Goal: Information Seeking & Learning: Learn about a topic

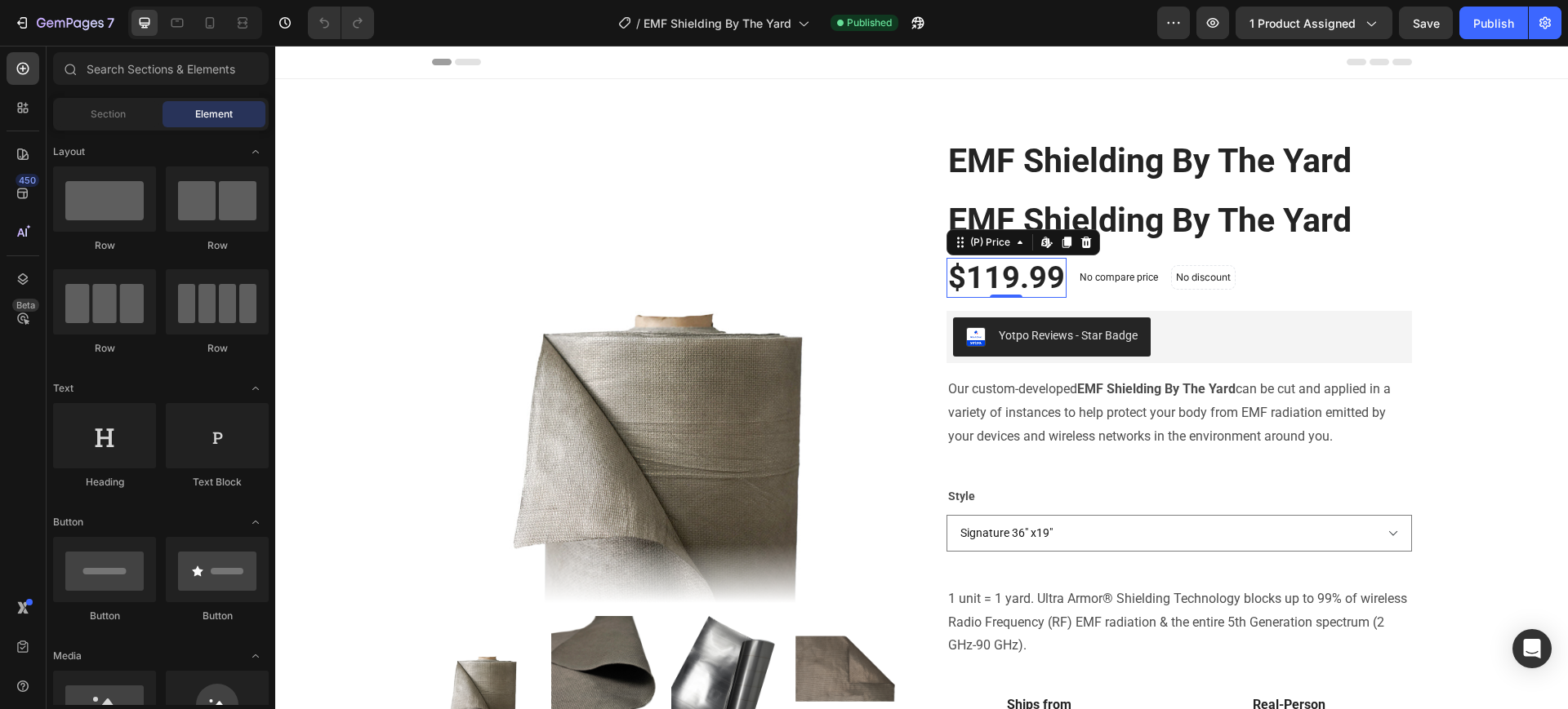
click at [986, 278] on div "$119.99" at bounding box center [1005, 278] width 120 height 41
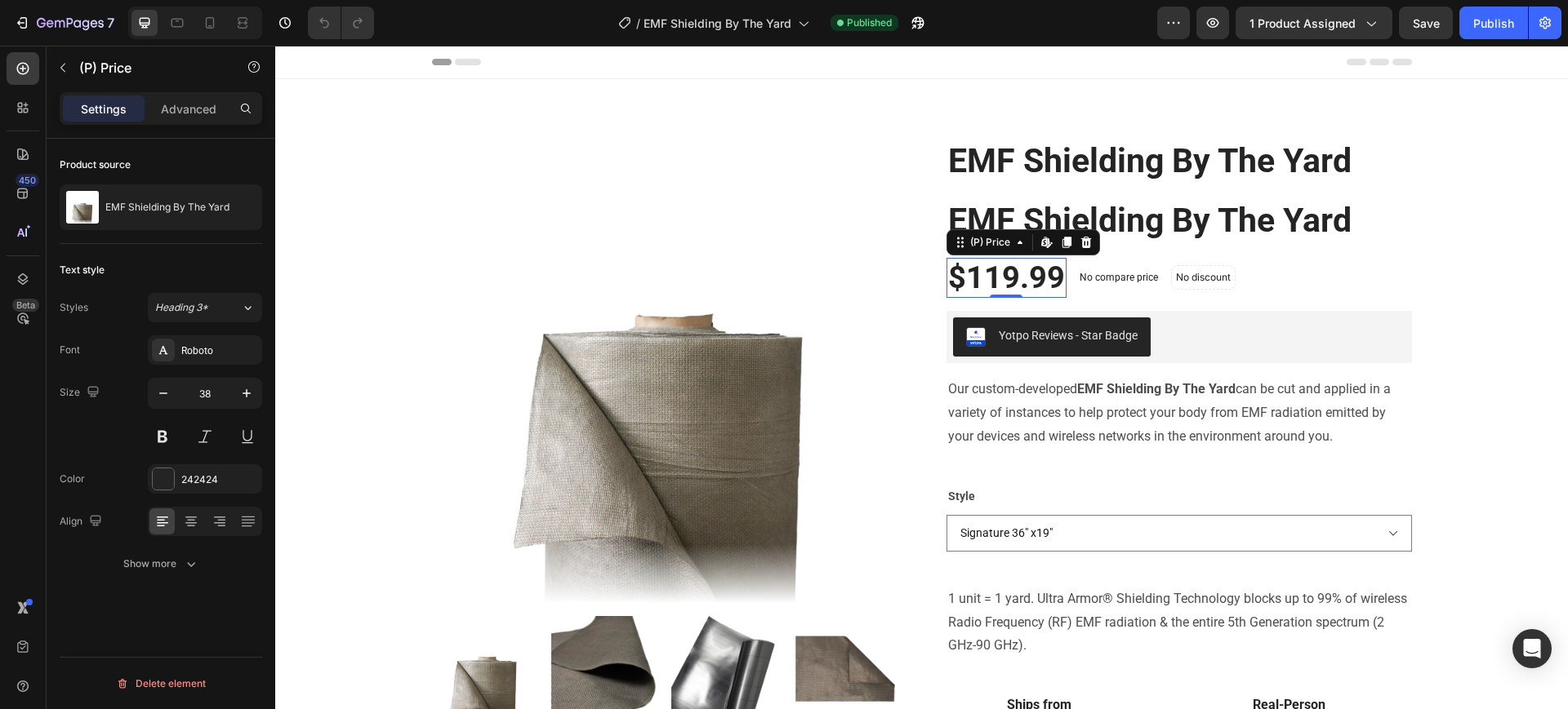
click at [1002, 274] on div "$119.99" at bounding box center [1005, 278] width 120 height 41
click at [982, 271] on div "$119.99" at bounding box center [1005, 278] width 120 height 41
click at [1004, 275] on div "$119.99" at bounding box center [1005, 278] width 120 height 41
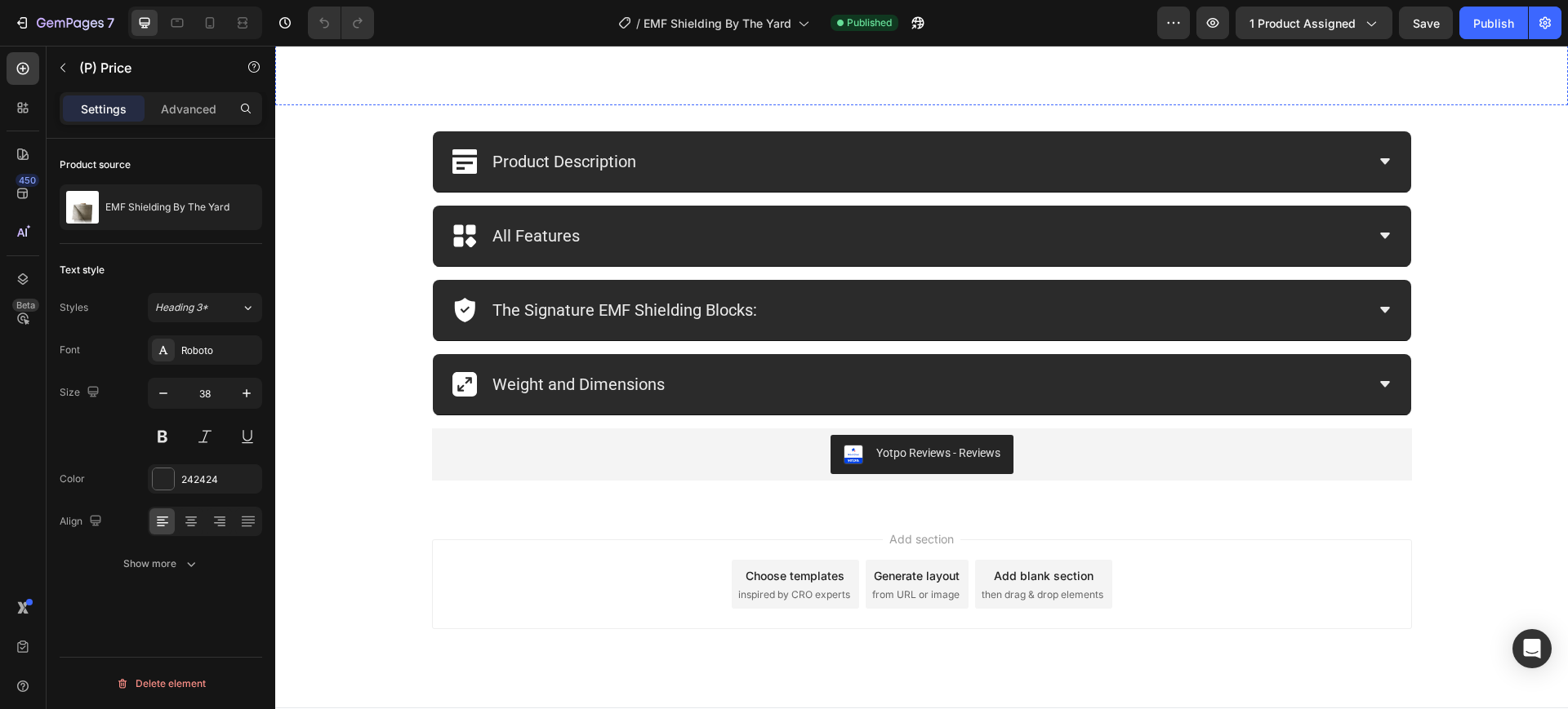
scroll to position [1037, 0]
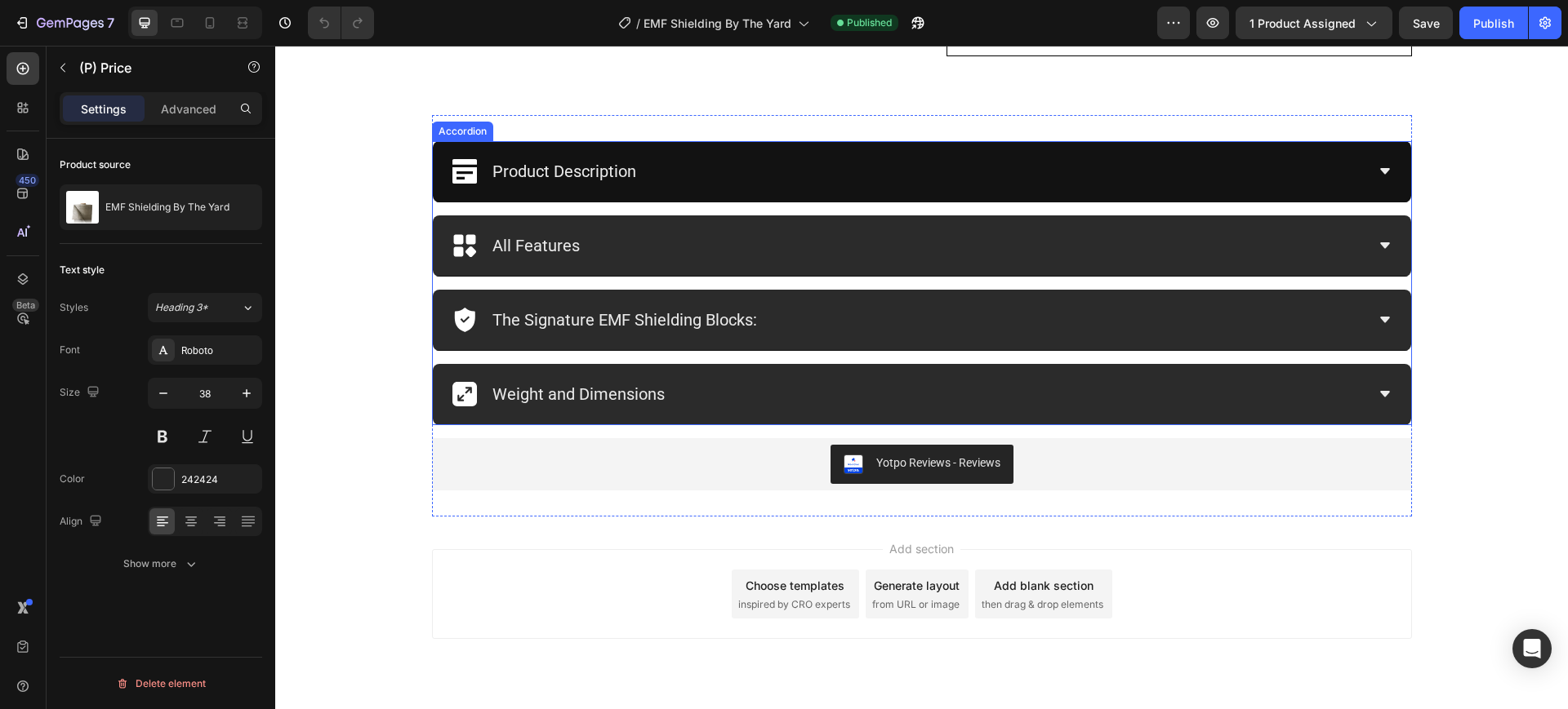
click at [1279, 175] on div "Product Description" at bounding box center [909, 171] width 913 height 34
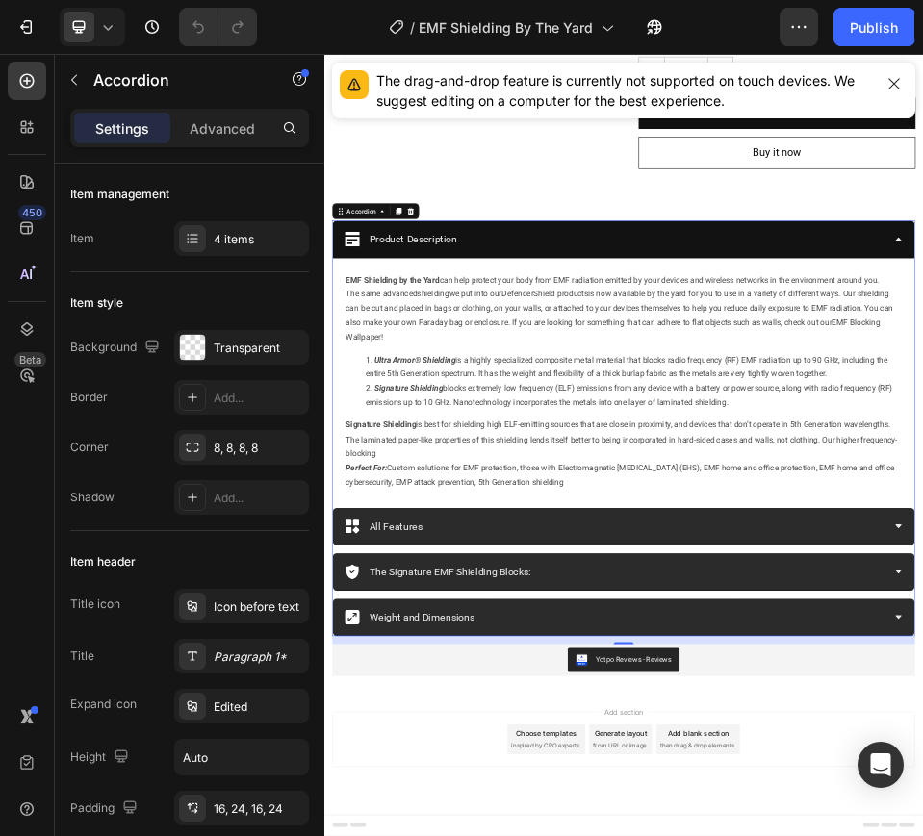
scroll to position [958, 0]
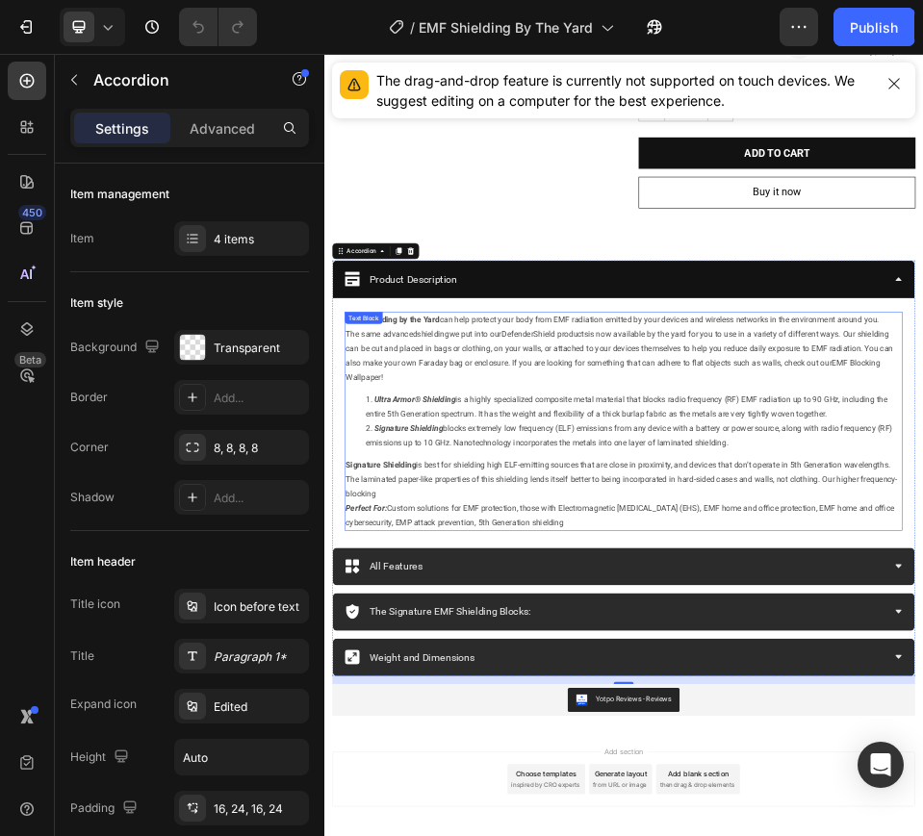
click at [905, 677] on p "The same advanced shielding we put into our DefenderShield products is now avai…" at bounding box center [902, 636] width 1072 height 111
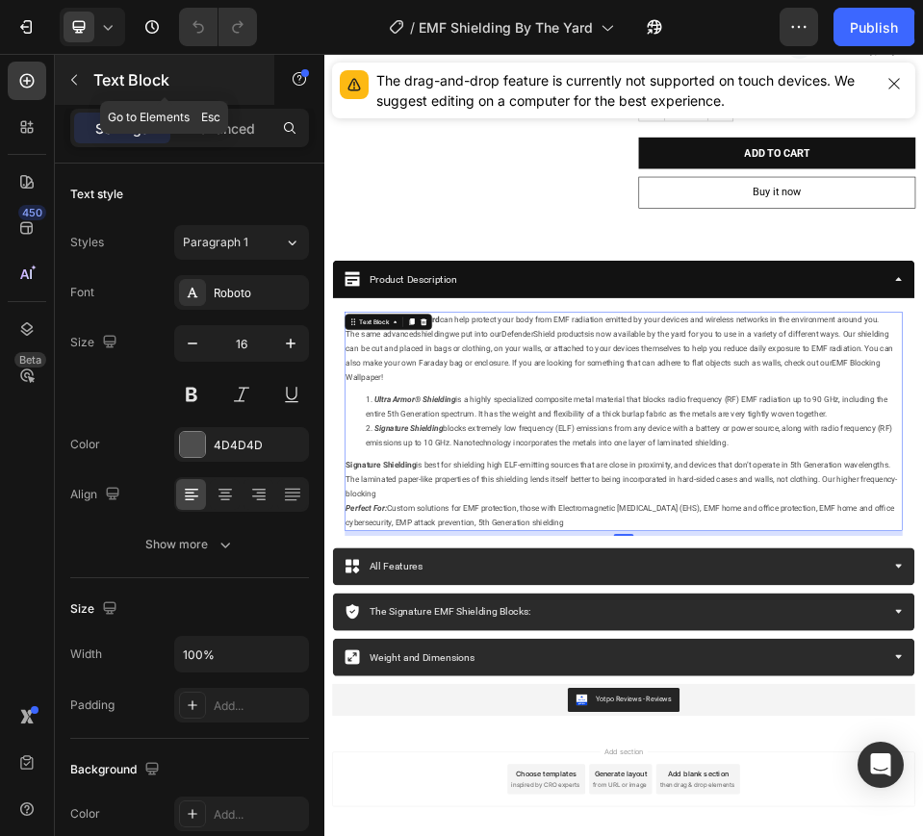
click at [65, 79] on button "button" at bounding box center [74, 79] width 31 height 31
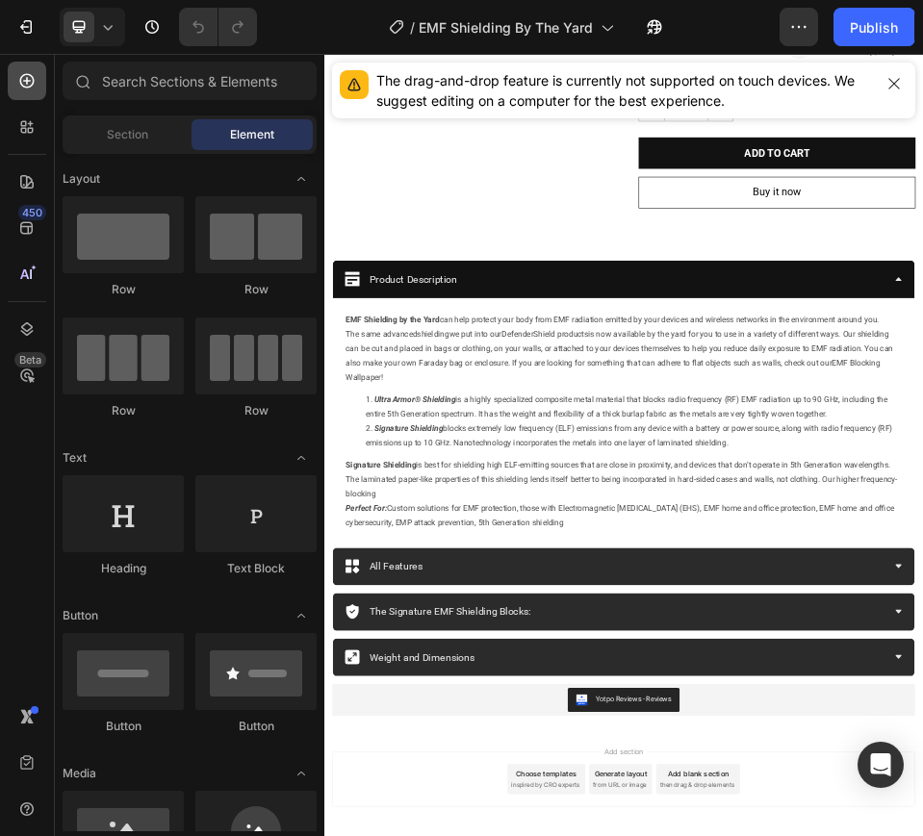
click at [28, 79] on icon at bounding box center [26, 80] width 19 height 19
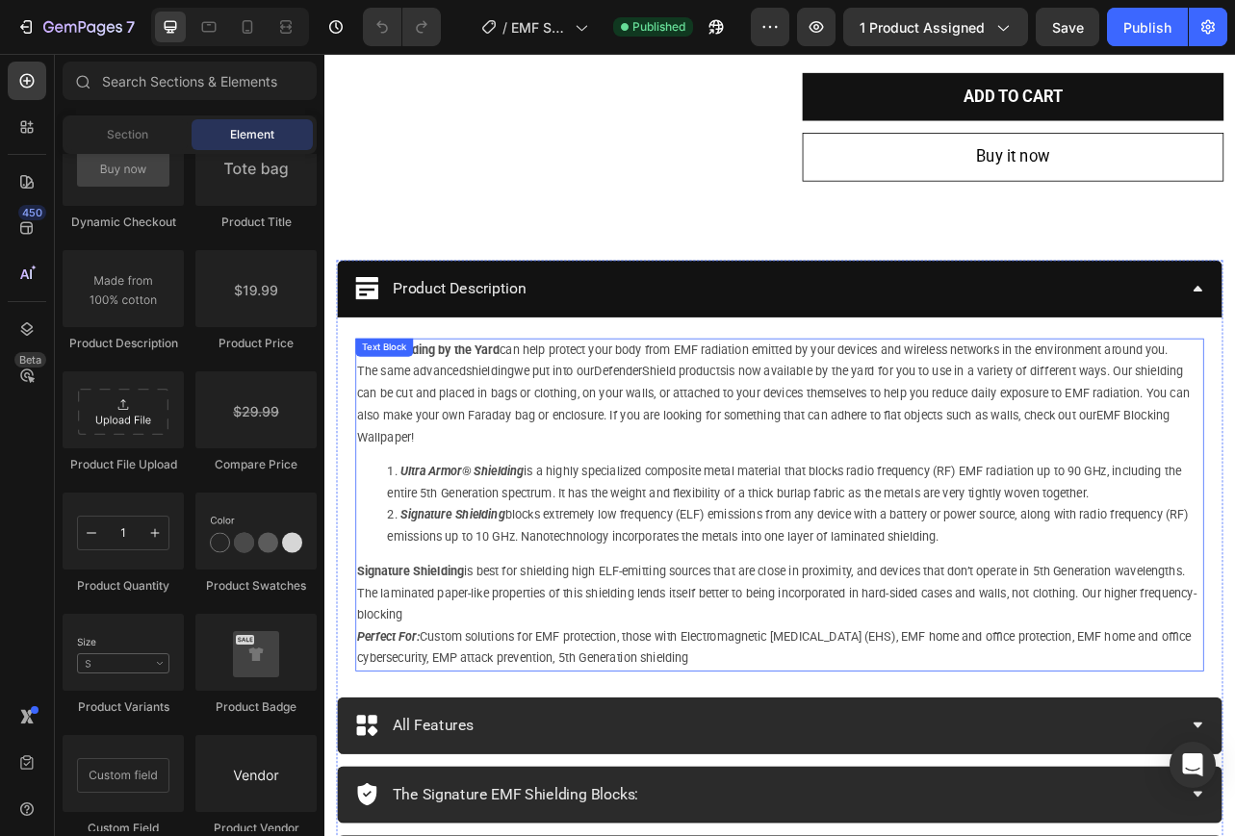
scroll to position [1097, 0]
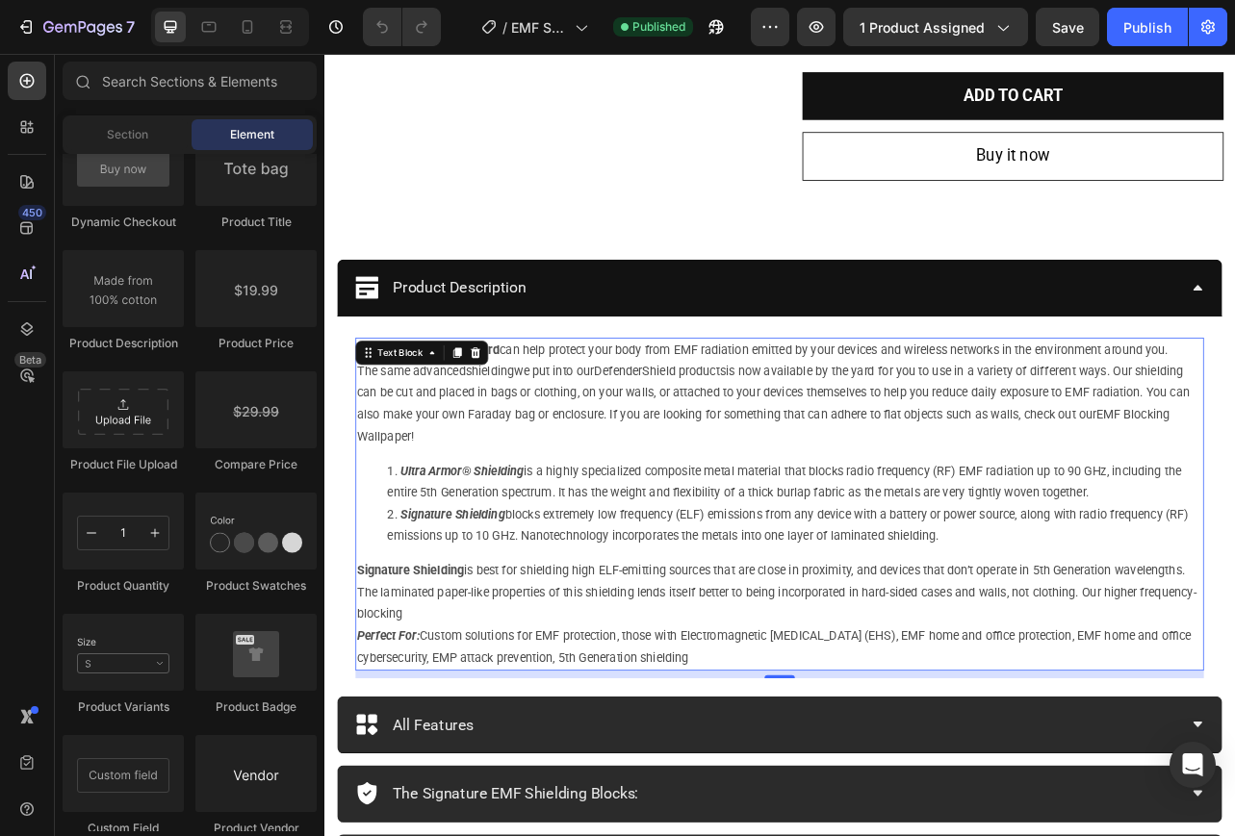
click at [1403, 426] on p "EMF Shielding by the Yard can help protect your body from EMF radiation emitted…" at bounding box center [902, 430] width 1072 height 28
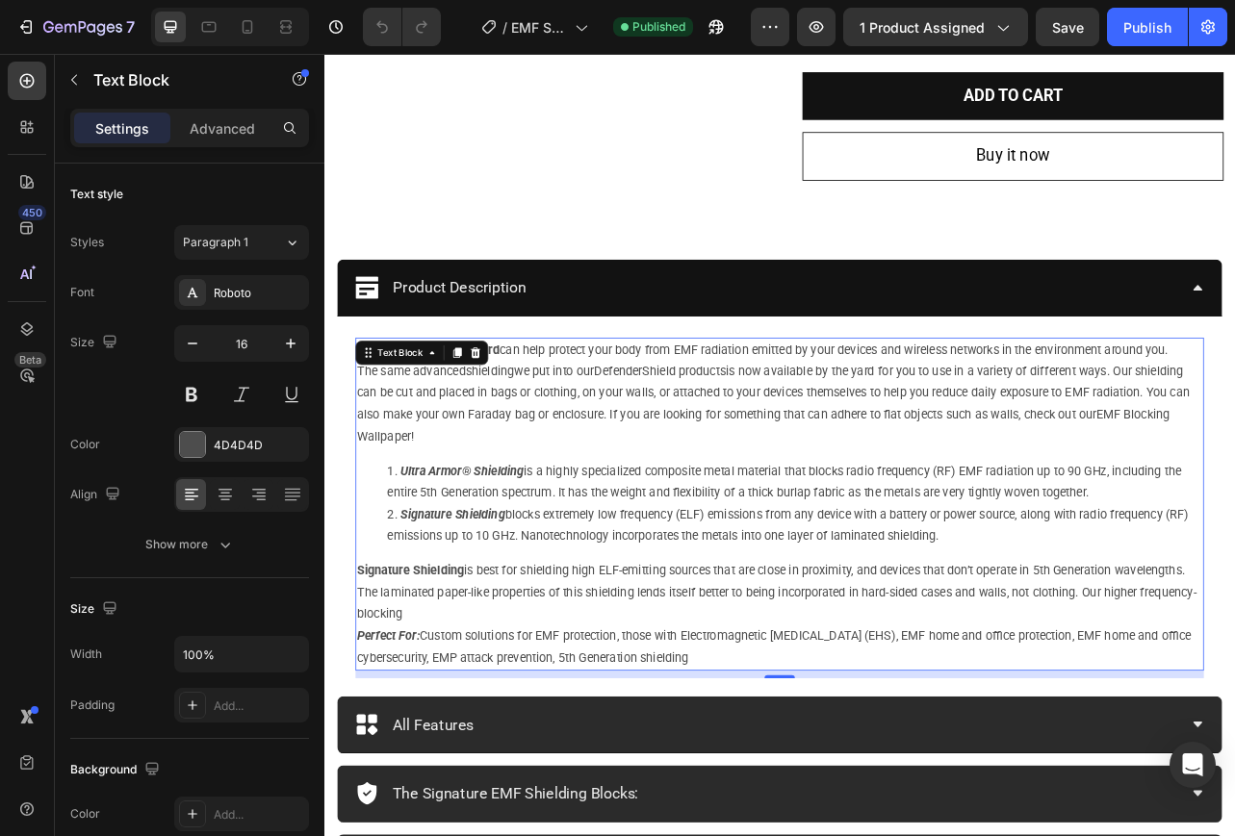
click at [1397, 433] on p "EMF Shielding by the Yard can help protect your body from EMF radiation emitted…" at bounding box center [902, 430] width 1072 height 28
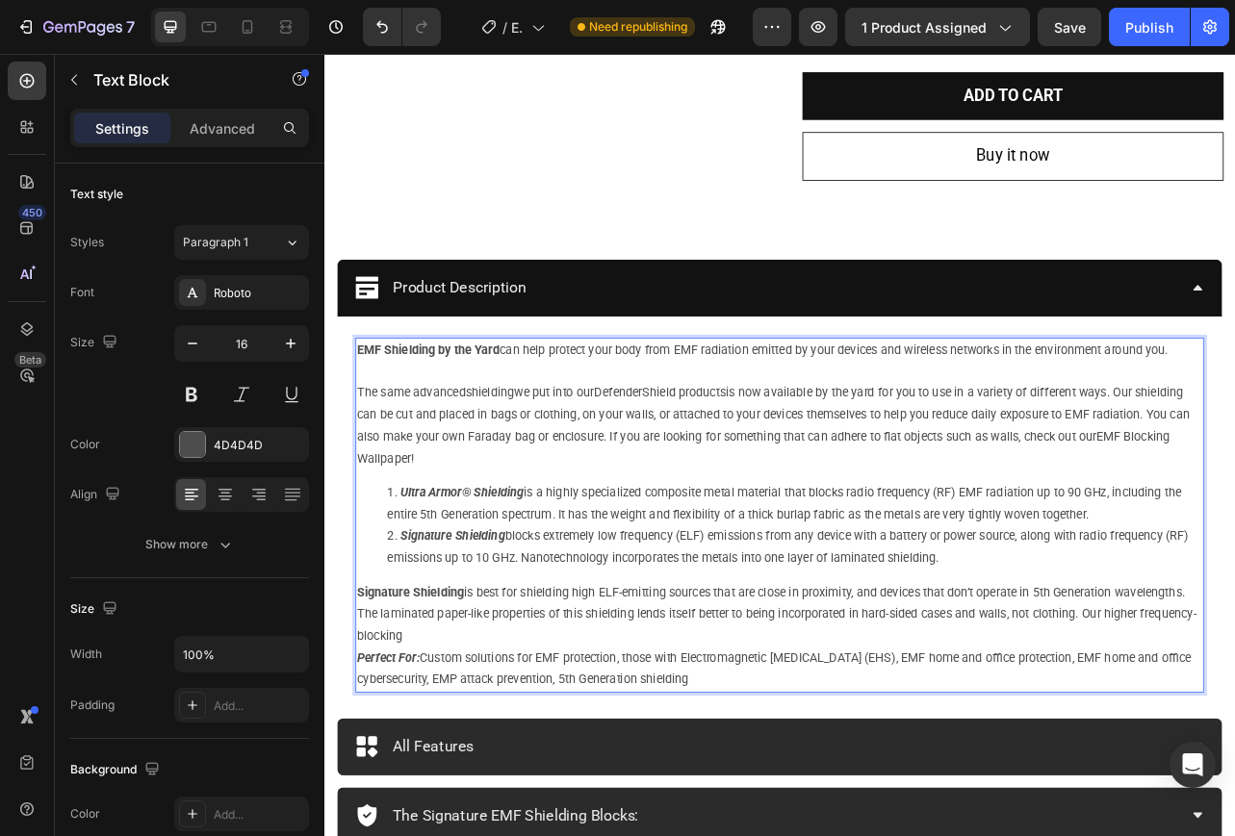
click at [566, 568] on p "The same advanced shielding we put into our DefenderShield products is now avai…" at bounding box center [902, 526] width 1072 height 111
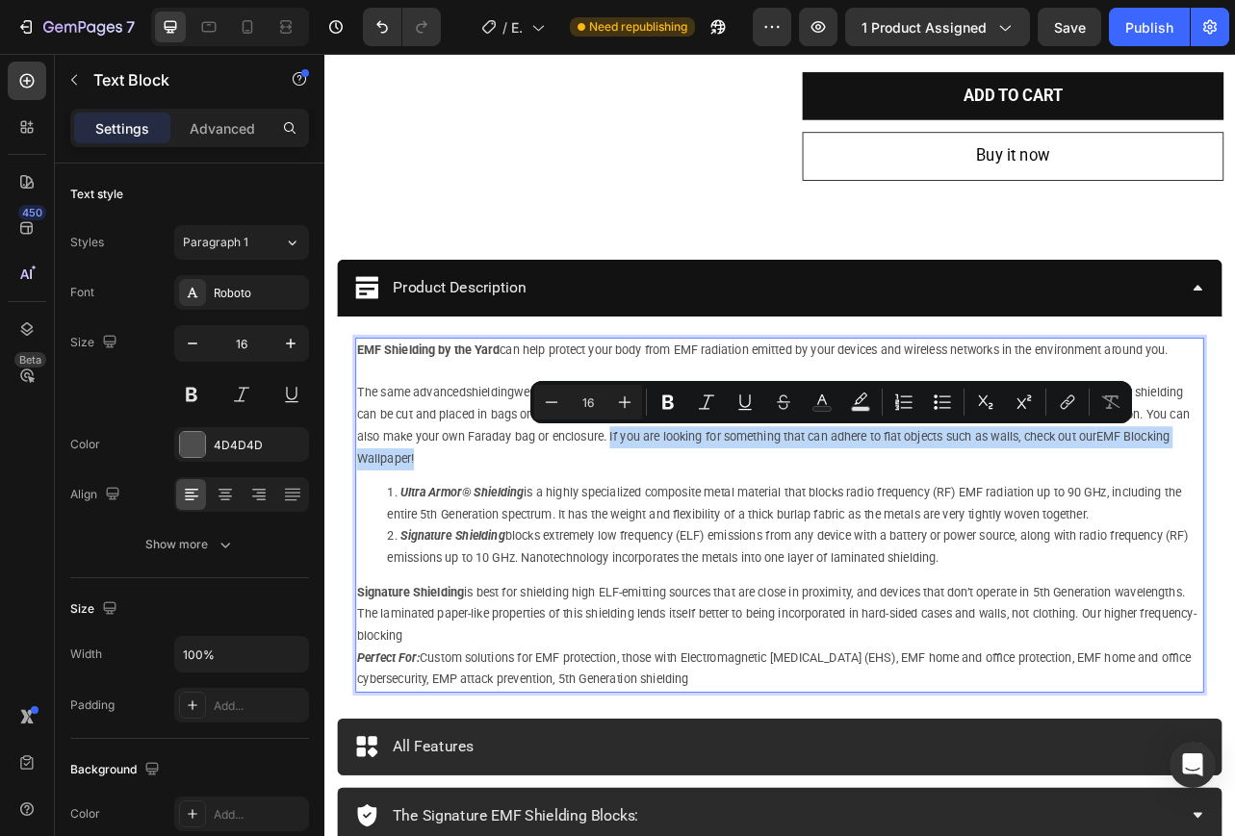
drag, startPoint x: 567, startPoint y: 568, endPoint x: 807, endPoint y: 542, distance: 242.0
click at [807, 542] on p "The same advanced shielding we put into our DefenderShield products is now avai…" at bounding box center [902, 526] width 1072 height 111
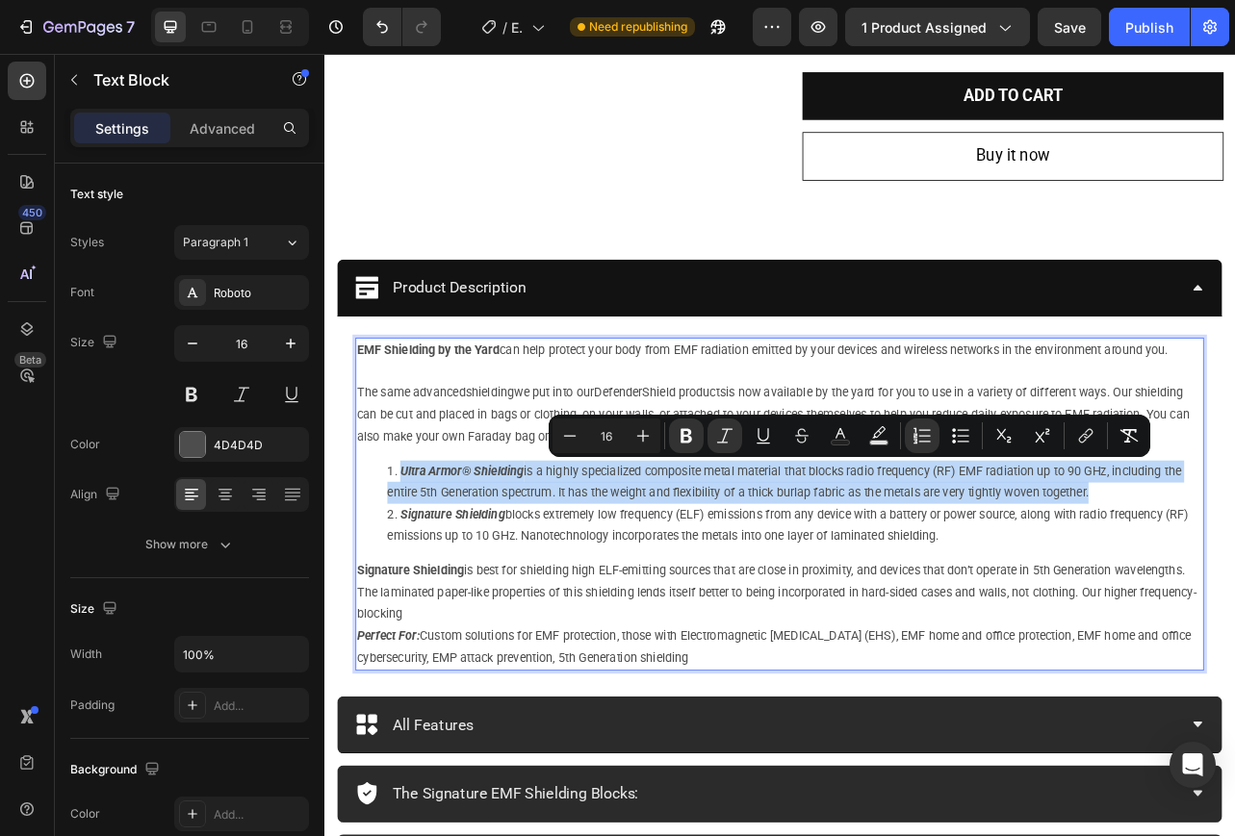
drag, startPoint x: 1303, startPoint y: 608, endPoint x: 419, endPoint y: 576, distance: 884.9
click at [419, 576] on li "Ultra Armor® Shielding is a highly specialized composite metal material that bl…" at bounding box center [921, 598] width 1034 height 56
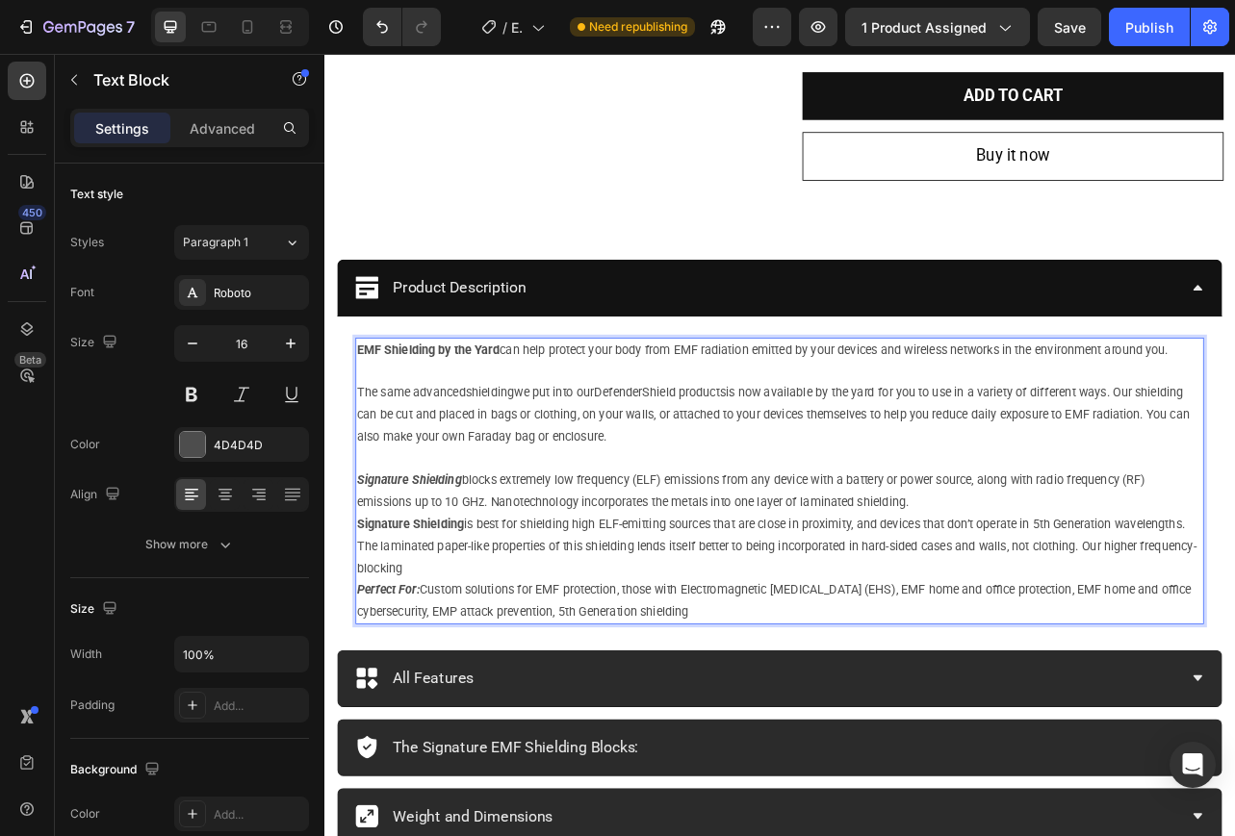
click at [1086, 625] on p "Signature Shielding blocks extremely low frequency (ELF) emissions from any dev…" at bounding box center [902, 609] width 1072 height 56
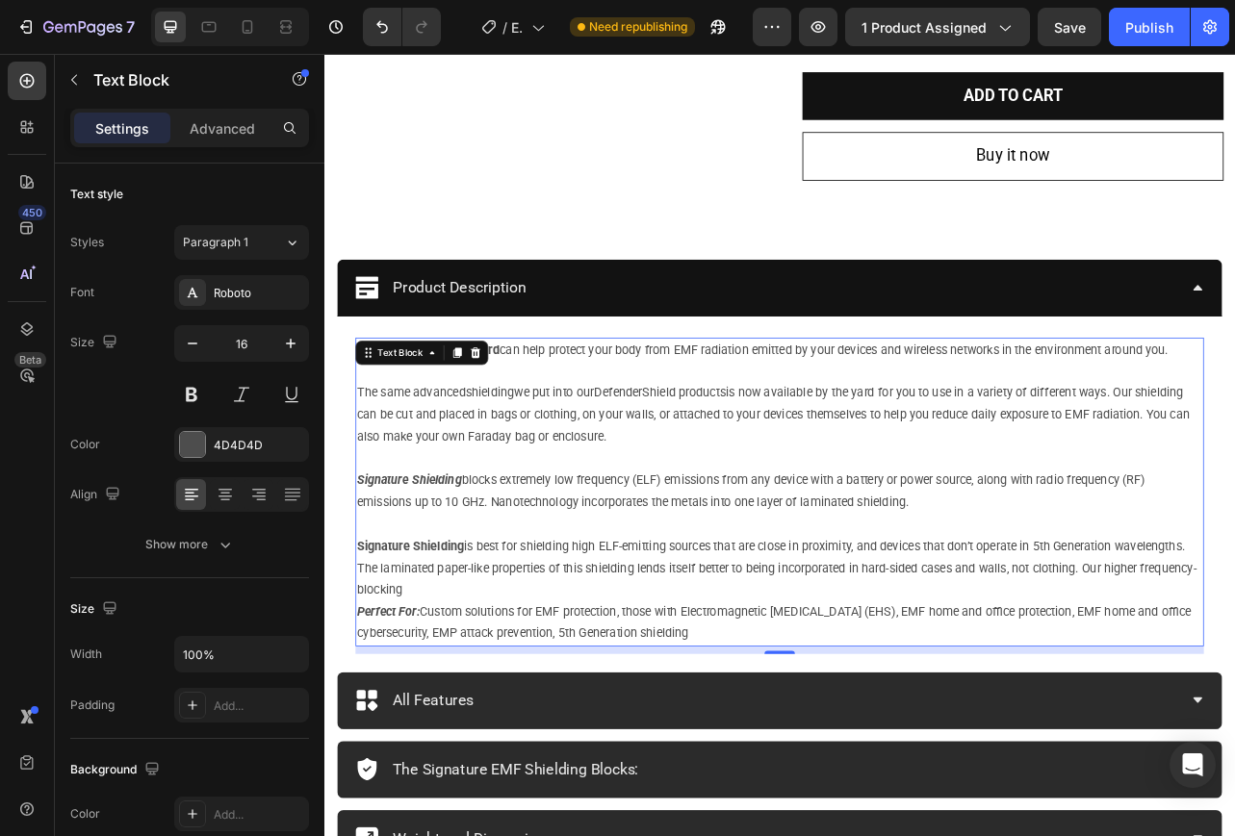
click at [825, 547] on p "The same advanced shielding we put into our DefenderShield products is now avai…" at bounding box center [902, 512] width 1072 height 83
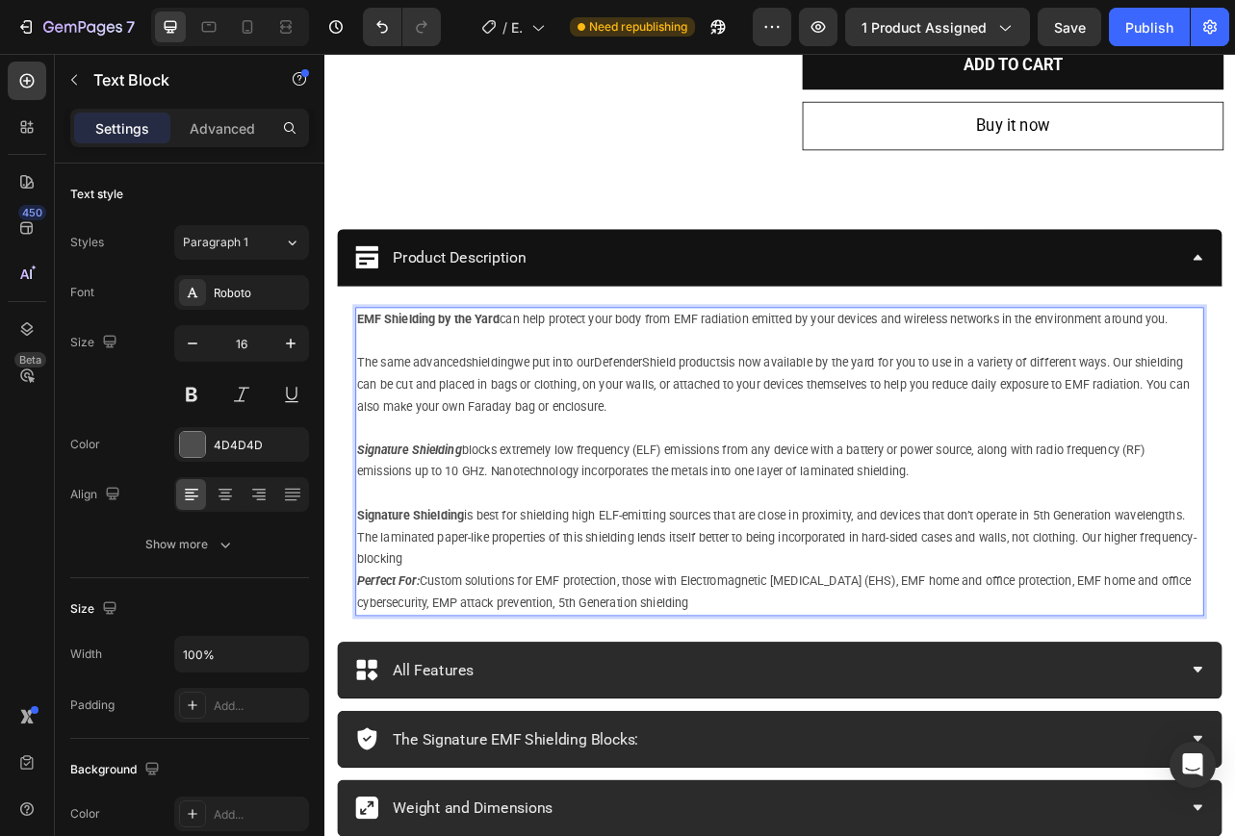
scroll to position [1140, 0]
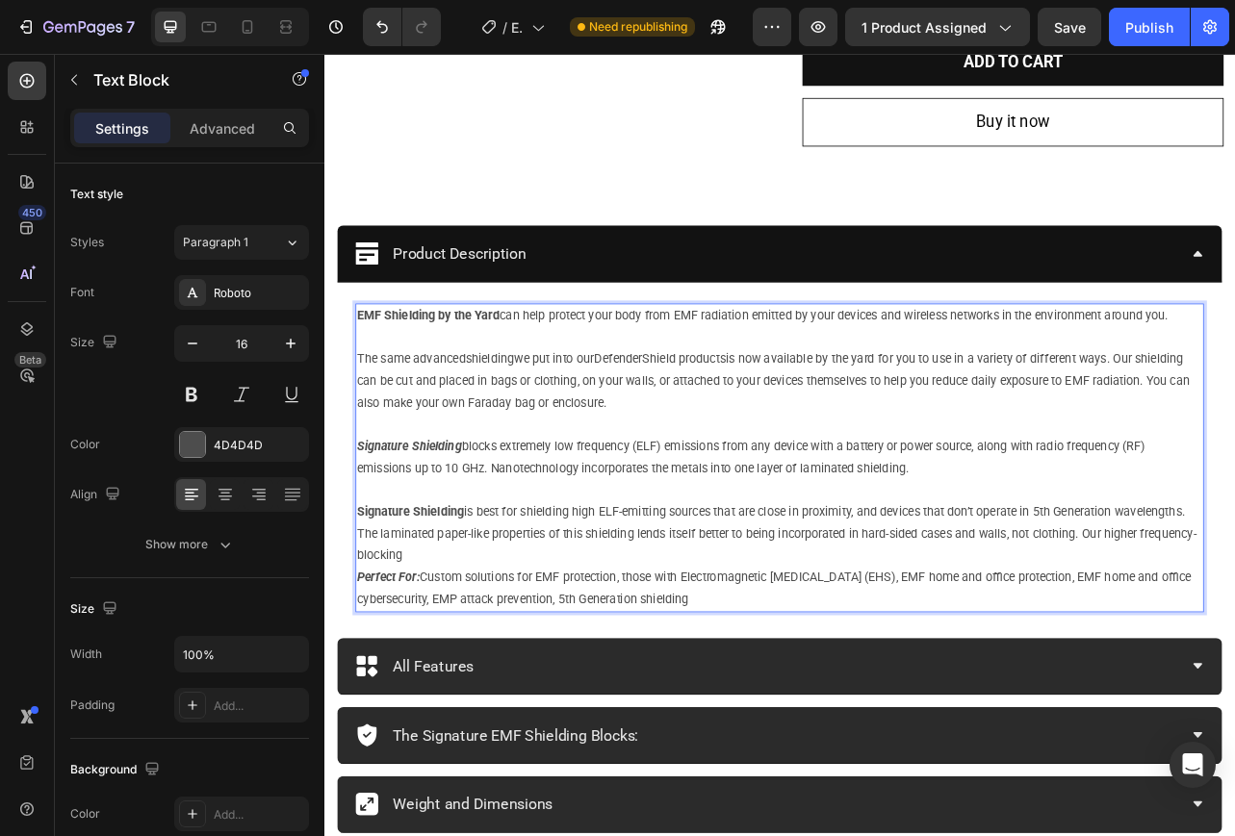
click at [562, 680] on p "Signature Shielding is best for shielding high ELF-emitting sources that are cl…" at bounding box center [902, 663] width 1072 height 83
drag, startPoint x: 556, startPoint y: 683, endPoint x: 367, endPoint y: 639, distance: 194.7
click at [367, 639] on p "Signature Shielding is best for shielding high ELF-emitting sources that are cl…" at bounding box center [902, 663] width 1072 height 83
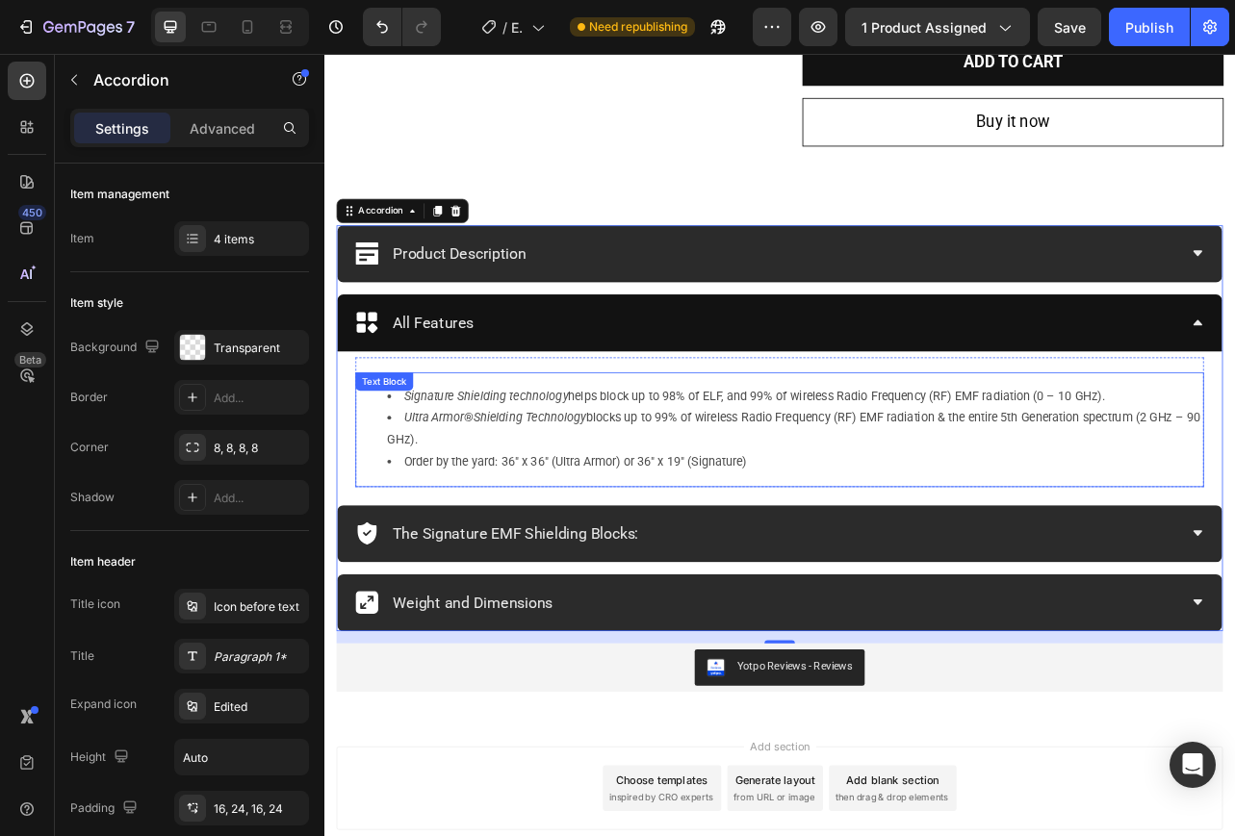
click at [489, 538] on li "Ultra Armor ® Shielding Technology blocks up to 99% of wireless Radio Frequency…" at bounding box center [921, 530] width 1034 height 56
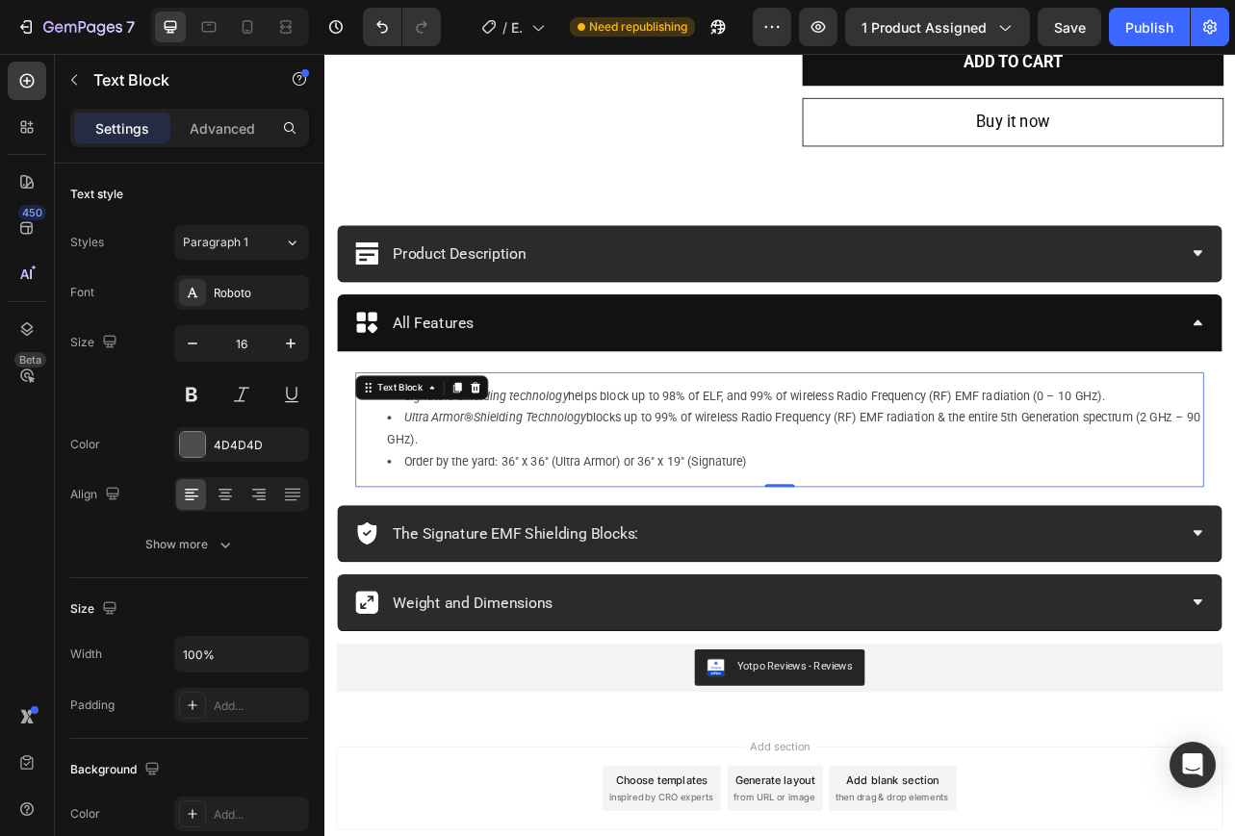
click at [490, 531] on li "Ultra Armor ® Shielding Technology blocks up to 99% of wireless Radio Frequency…" at bounding box center [921, 530] width 1034 height 56
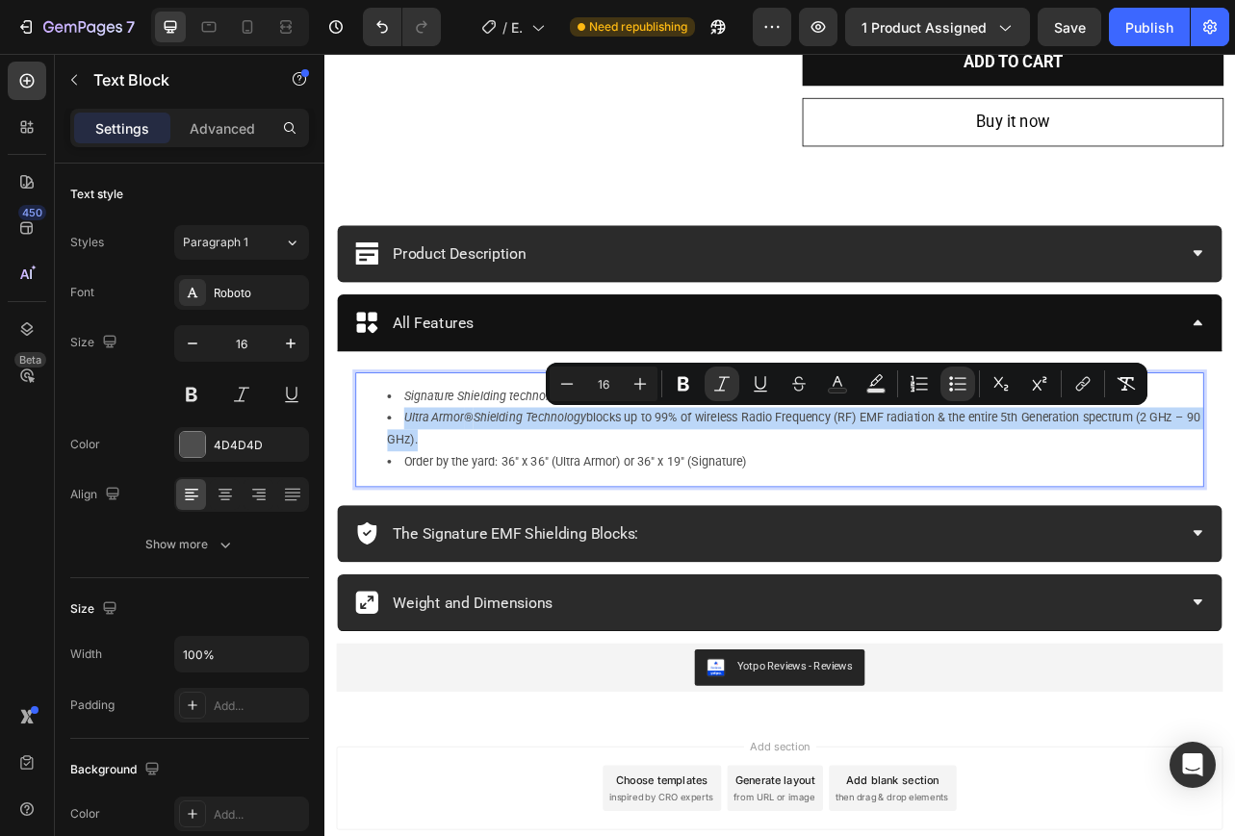
drag, startPoint x: 494, startPoint y: 542, endPoint x: 412, endPoint y: 522, distance: 84.3
click at [412, 522] on li "Ultra Armor ® Shielding Technology blocks up to 99% of wireless Radio Frequency…" at bounding box center [921, 530] width 1034 height 56
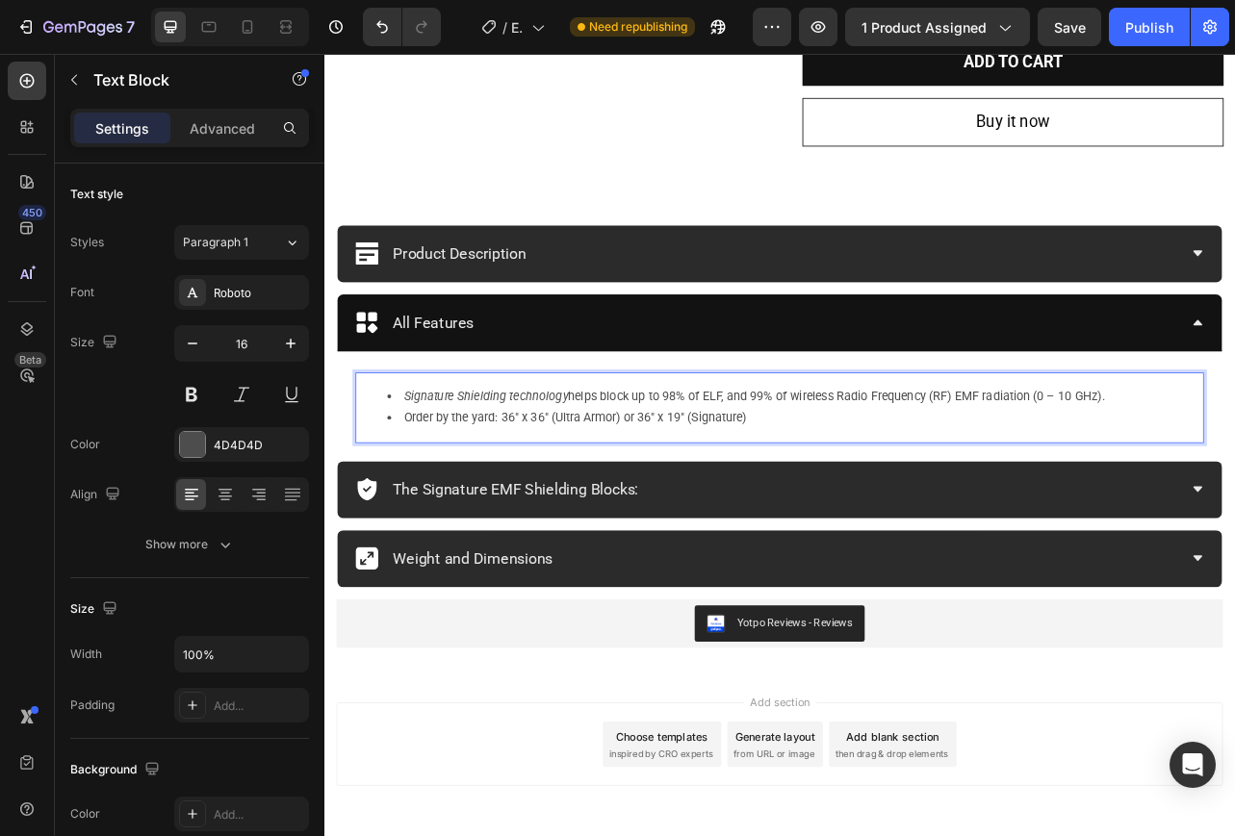
click at [709, 517] on li "Order by the yard: 36″ x 36″ (Ultra Armor) or 36″ x 19″ (Signature)" at bounding box center [921, 516] width 1034 height 28
click at [721, 518] on li "Order by the yard: 36″ x 36″ (Ultra Armor) or 36″ x 19″ (Signature)" at bounding box center [921, 516] width 1034 height 28
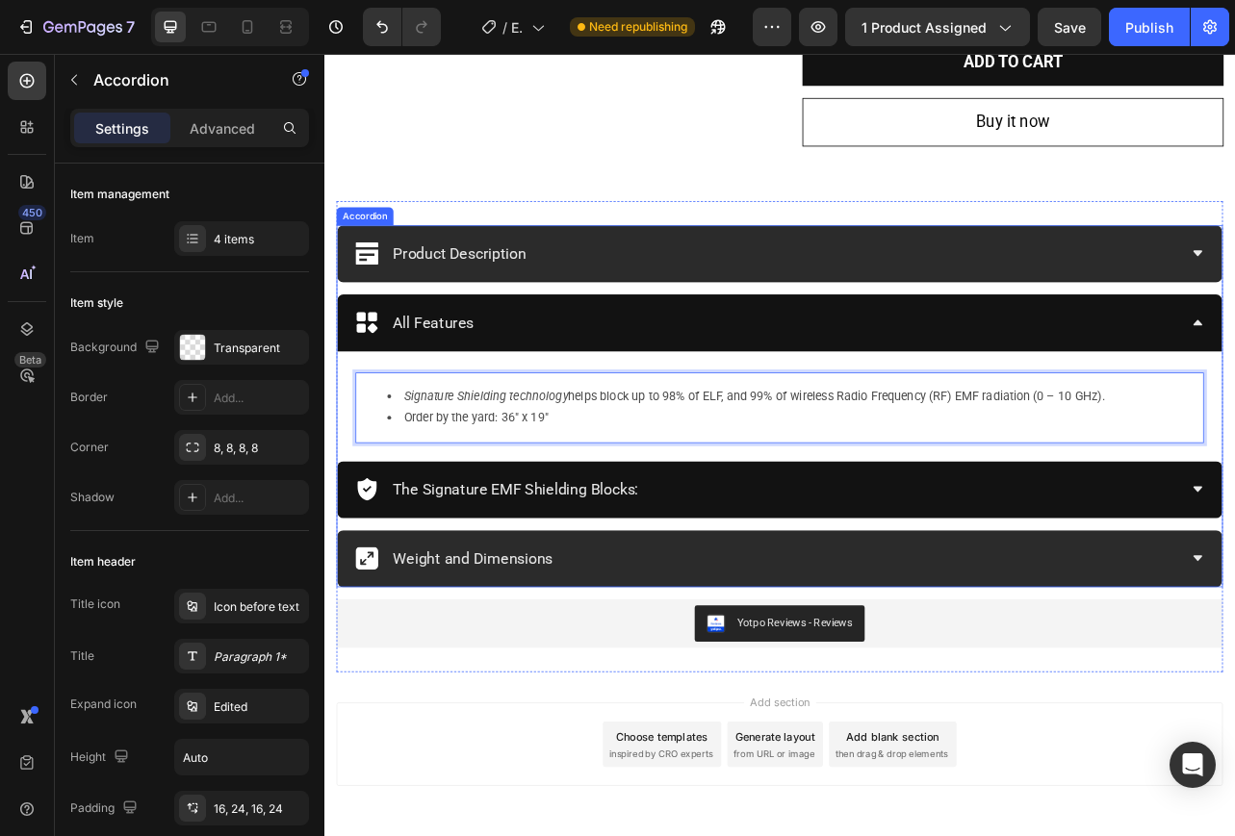
click at [953, 615] on div "The Signature EMF Shielding Blocks:" at bounding box center [886, 606] width 1045 height 40
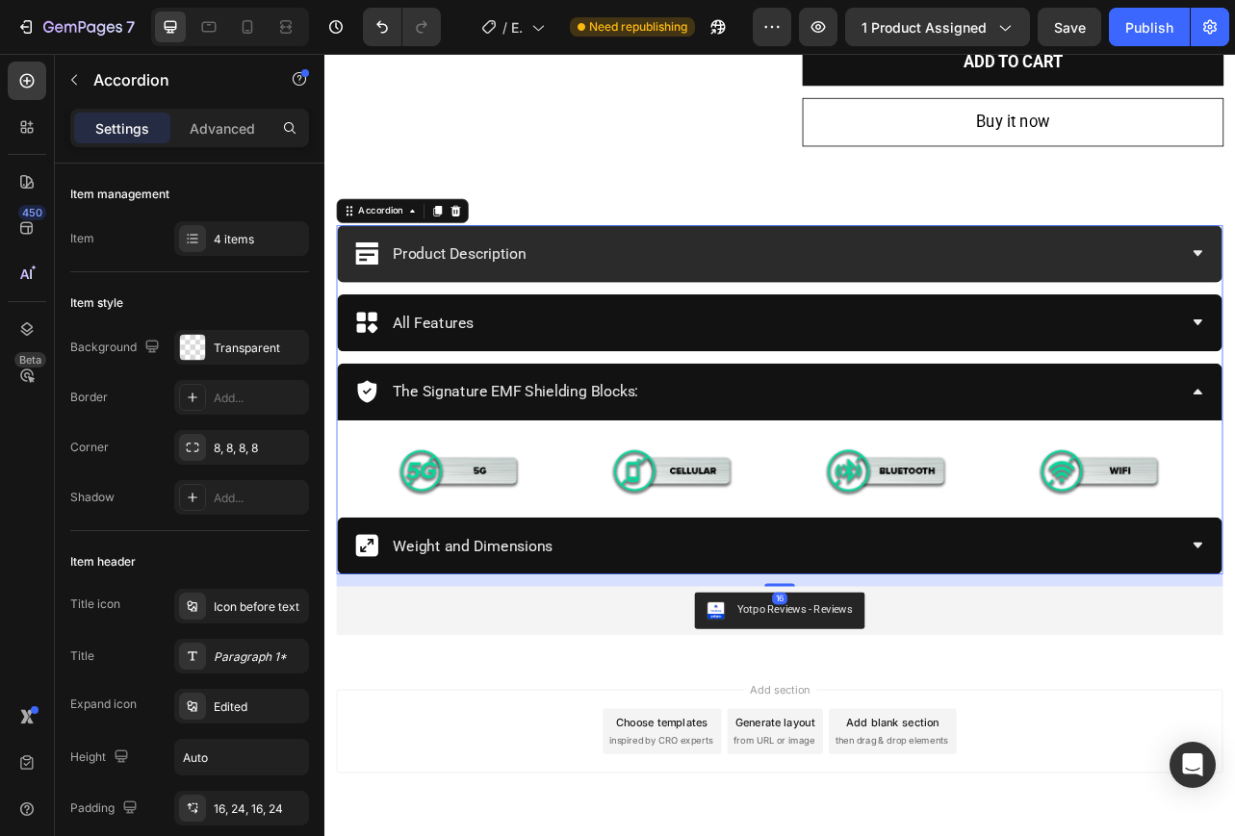
click at [890, 669] on div "Weight and Dimensions" at bounding box center [886, 677] width 1045 height 40
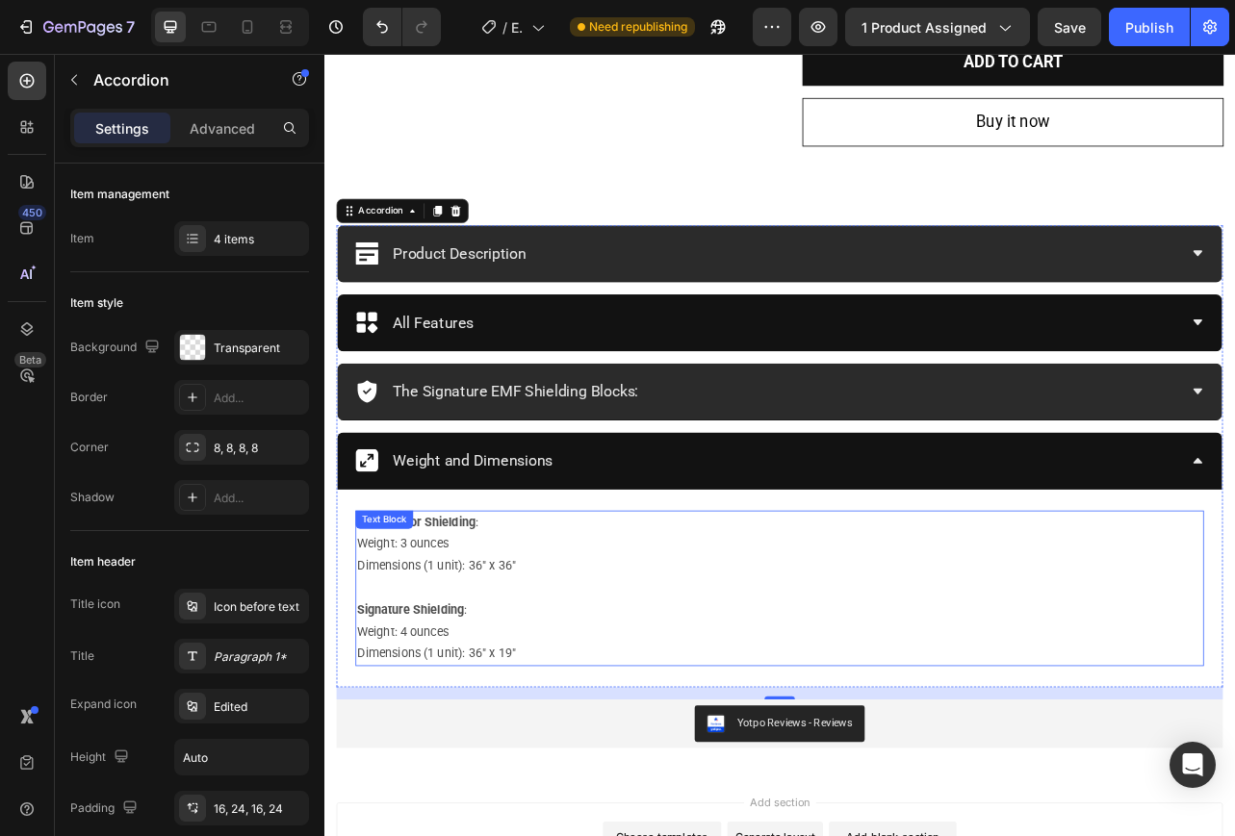
click at [518, 771] on p "Signature Shielding : Weight: 4 ounces" at bounding box center [902, 774] width 1072 height 56
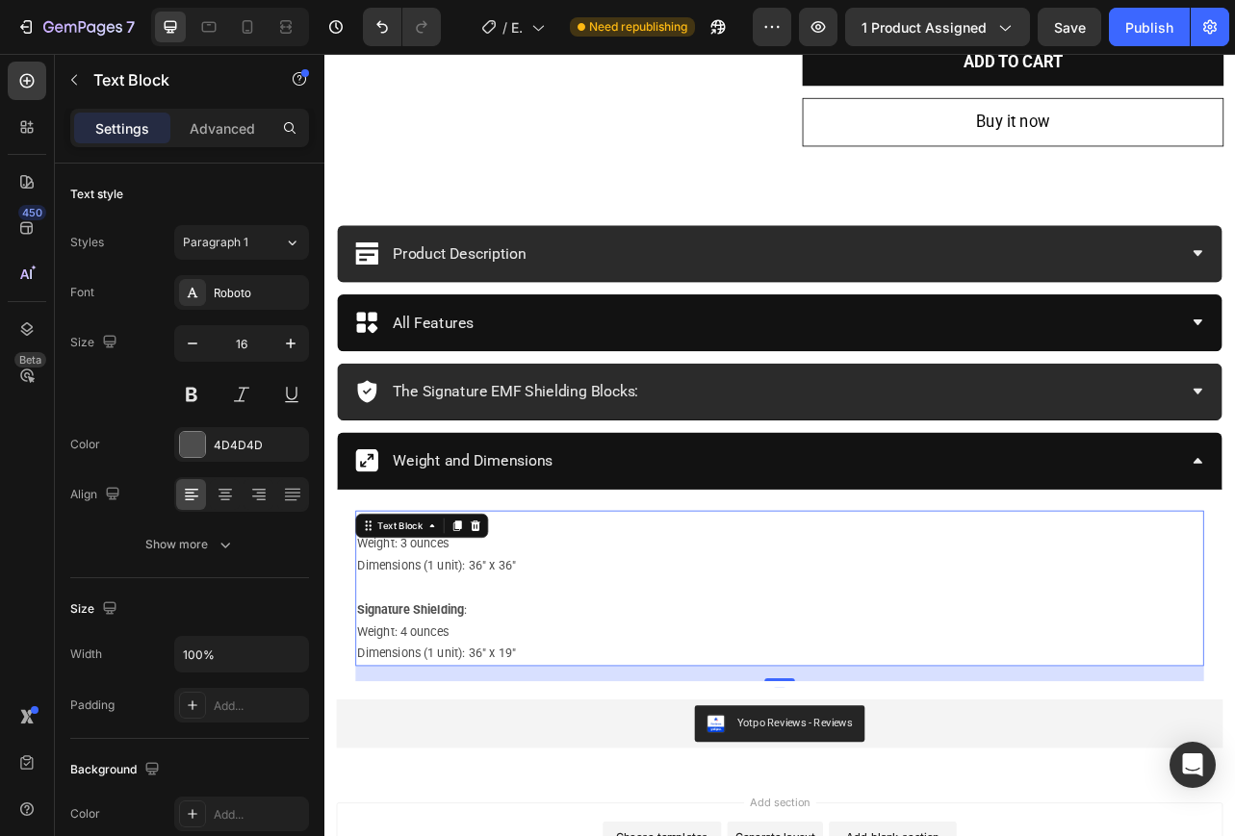
click at [509, 762] on p "Signature Shielding : Weight: 4 ounces" at bounding box center [902, 774] width 1072 height 56
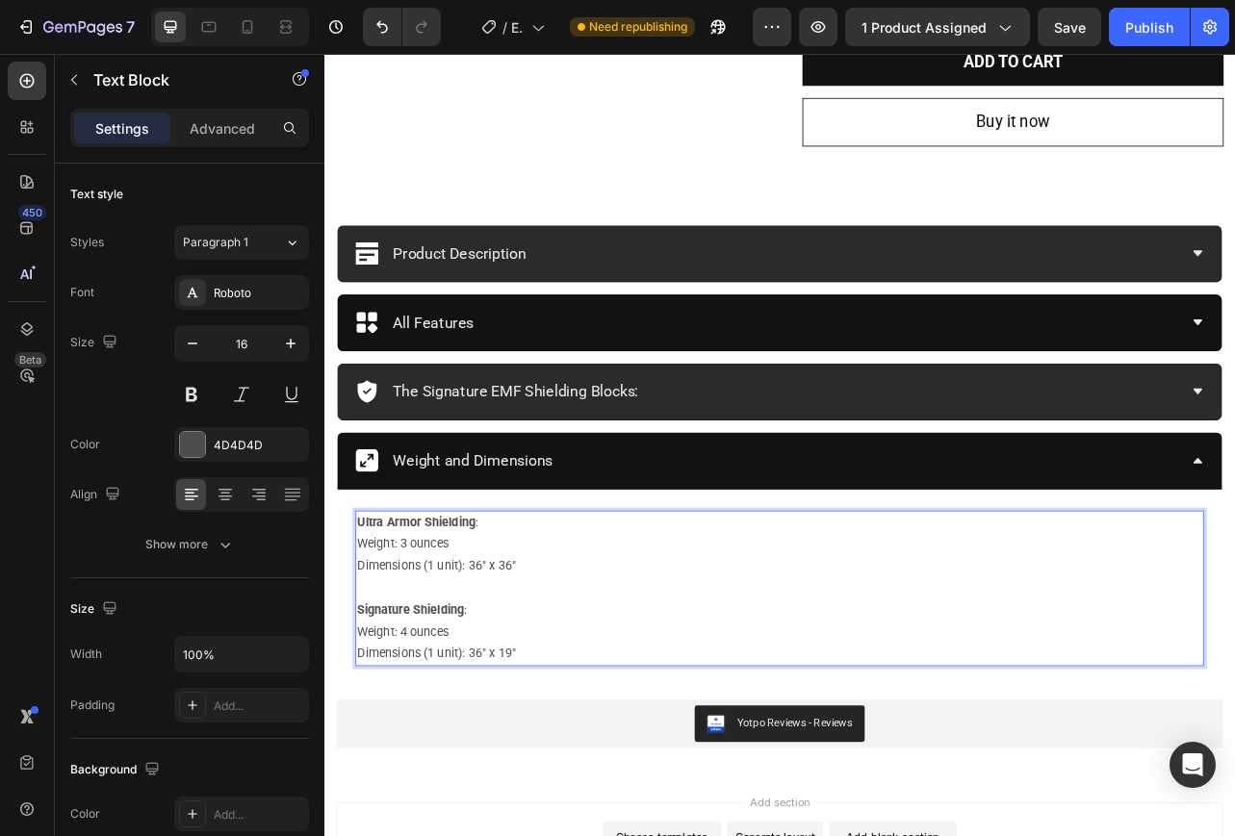
click at [368, 765] on strong "Signature Shielding" at bounding box center [434, 759] width 136 height 18
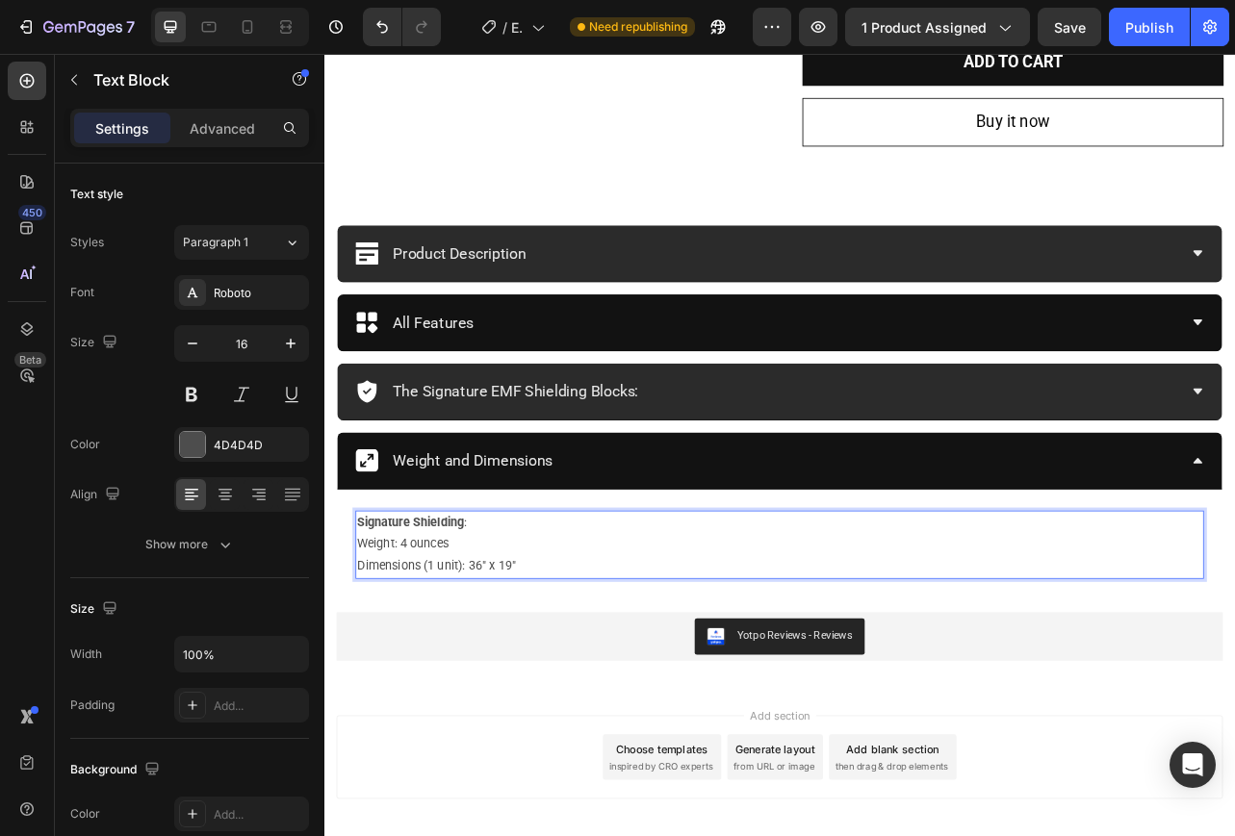
click at [500, 648] on p "Signature Shielding : Weight: 4 ounces" at bounding box center [902, 663] width 1072 height 56
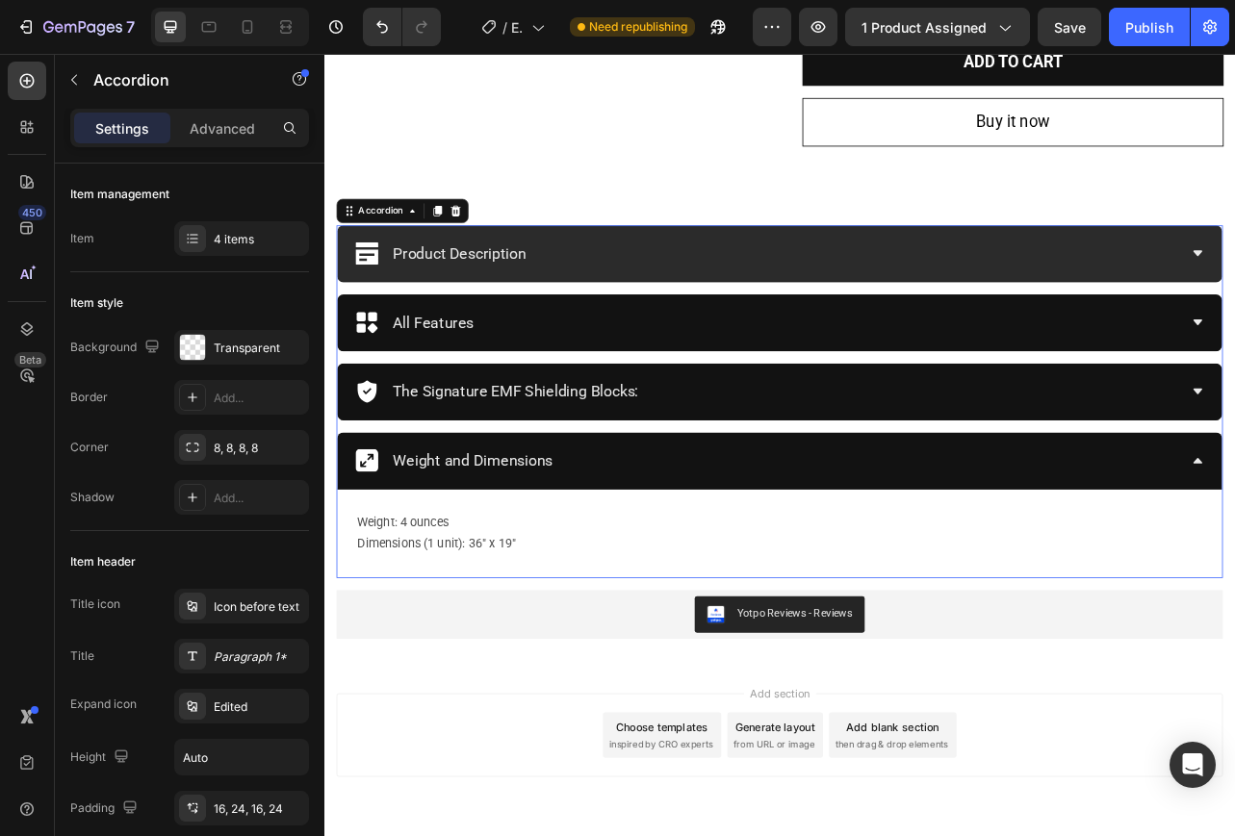
click at [843, 492] on div "The Signature EMF Shielding Blocks:" at bounding box center [886, 482] width 1045 height 40
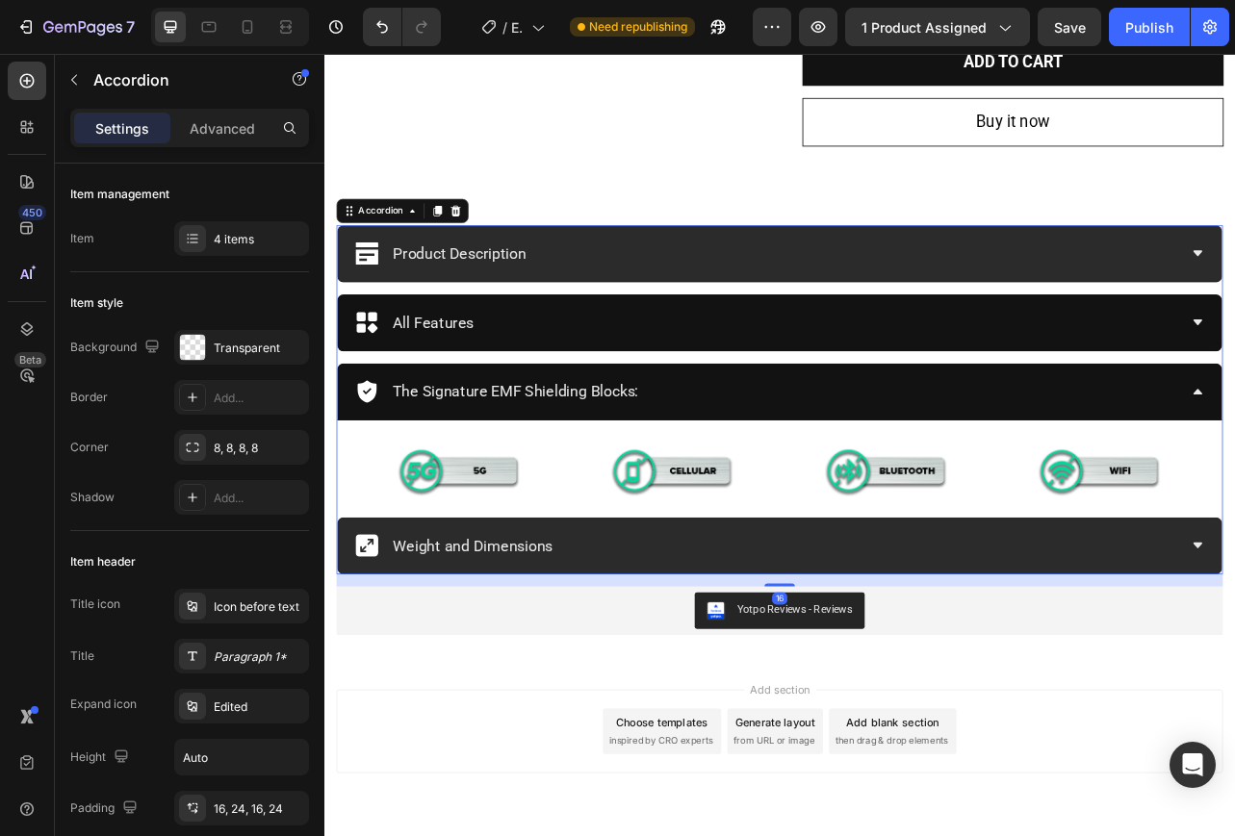
click at [843, 492] on div "The Signature EMF Shielding Blocks:" at bounding box center [886, 482] width 1045 height 40
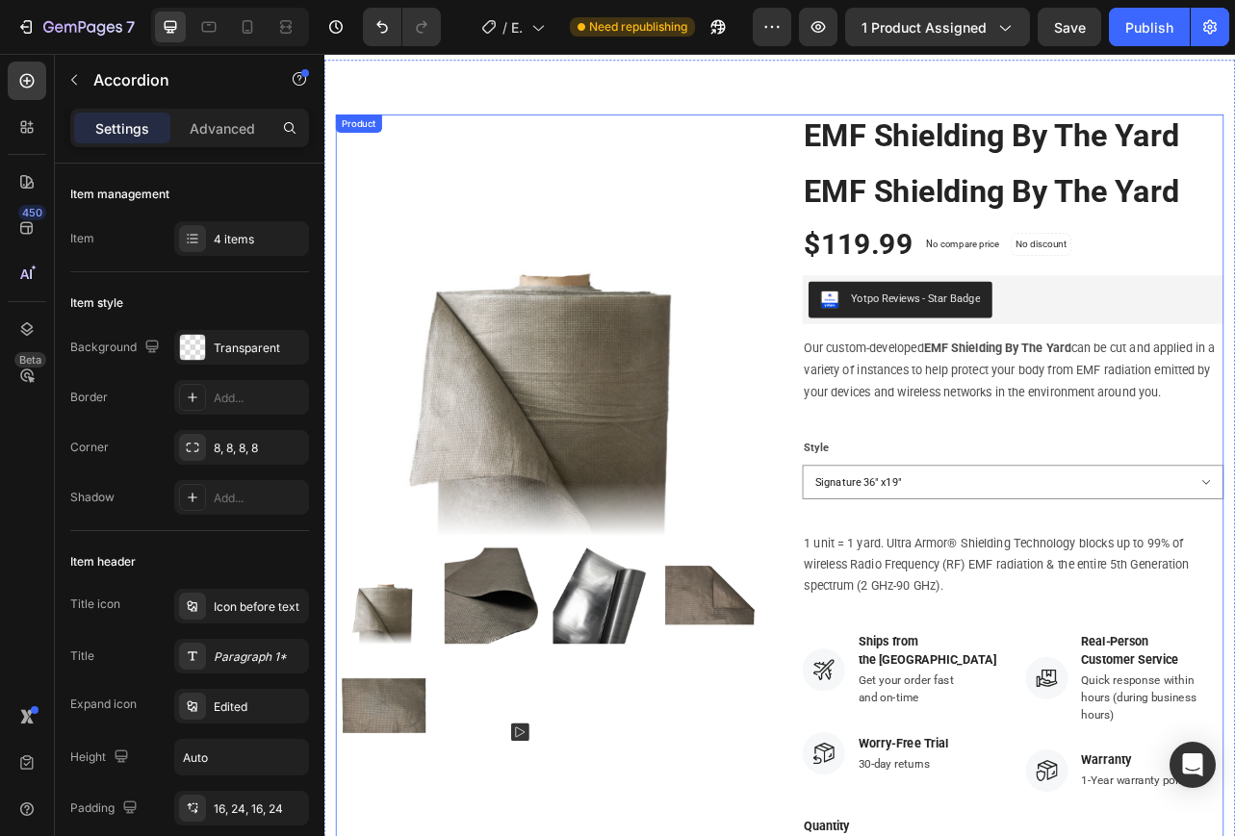
scroll to position [0, 0]
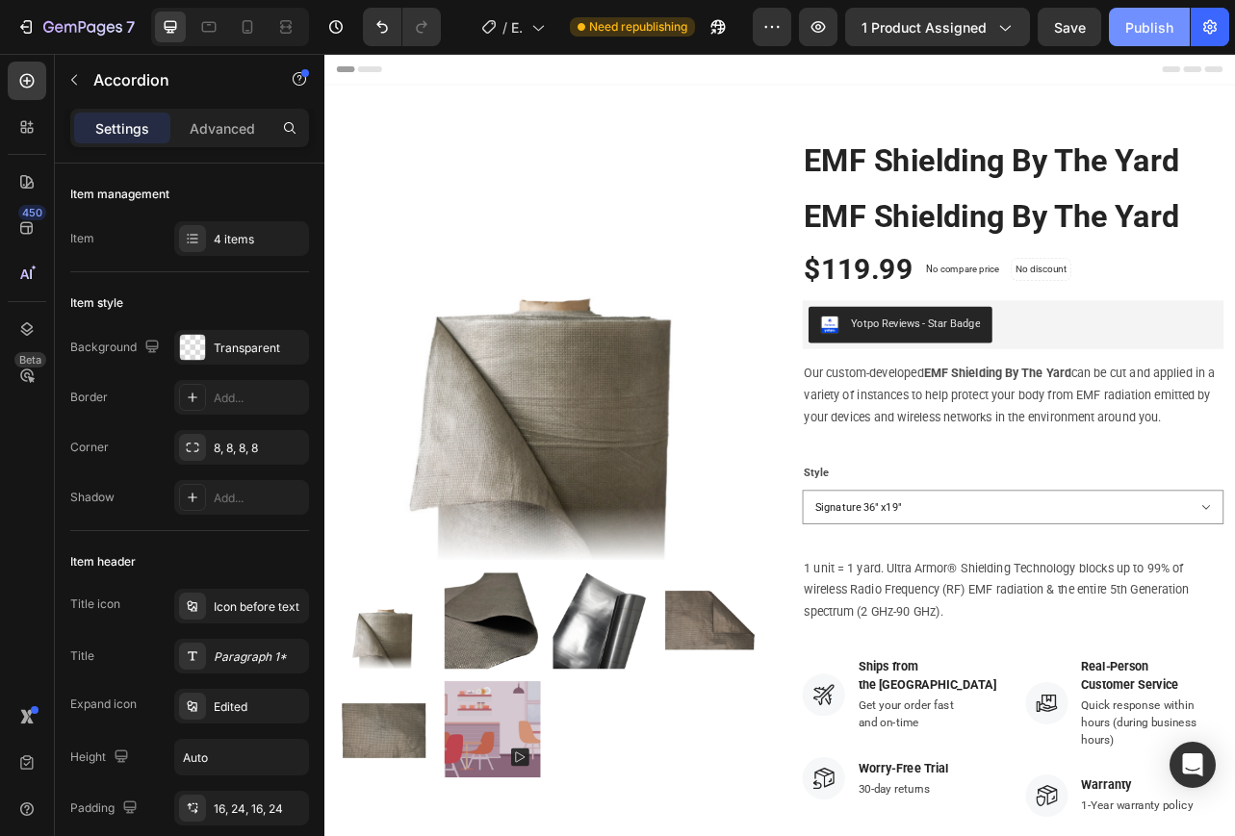
click at [1136, 22] on div "Publish" at bounding box center [1149, 27] width 48 height 20
